Goal: Task Accomplishment & Management: Manage account settings

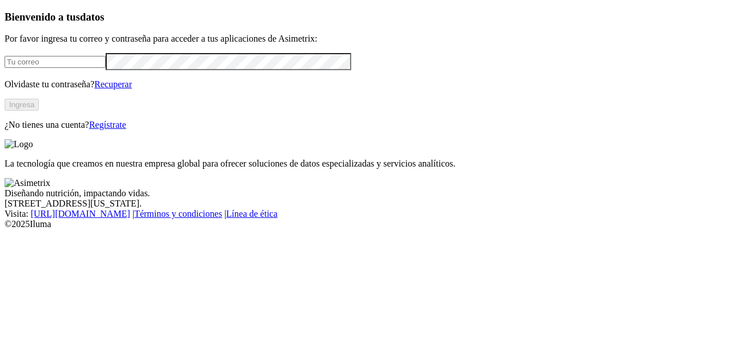
type input "[EMAIL_ADDRESS][DOMAIN_NAME]"
click at [39, 111] on button "Ingresa" at bounding box center [22, 105] width 34 height 12
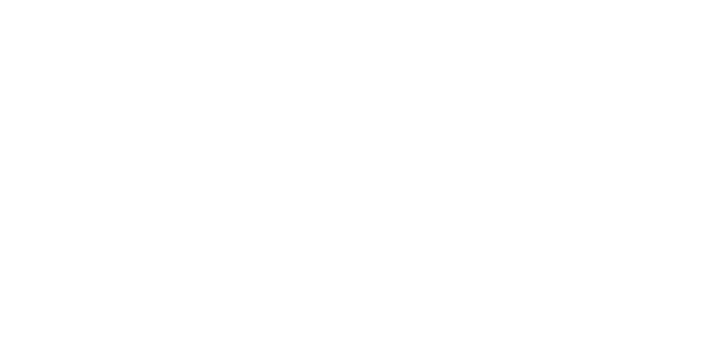
drag, startPoint x: 564, startPoint y: 87, endPoint x: 606, endPoint y: 90, distance: 42.3
